Goal: Task Accomplishment & Management: Complete application form

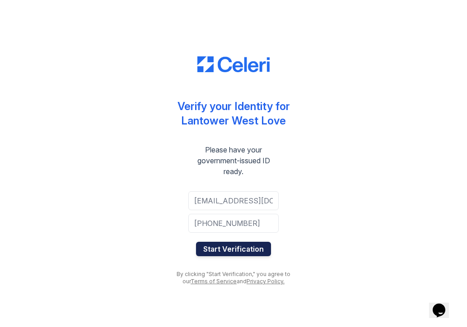
click at [228, 251] on button "Start Verification" at bounding box center [233, 249] width 75 height 14
